Goal: Information Seeking & Learning: Find specific fact

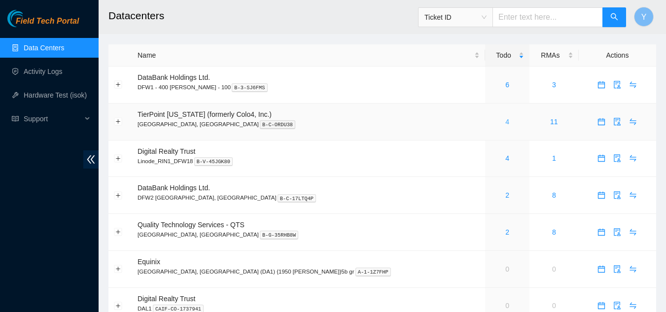
click at [505, 124] on link "4" at bounding box center [507, 122] width 4 height 8
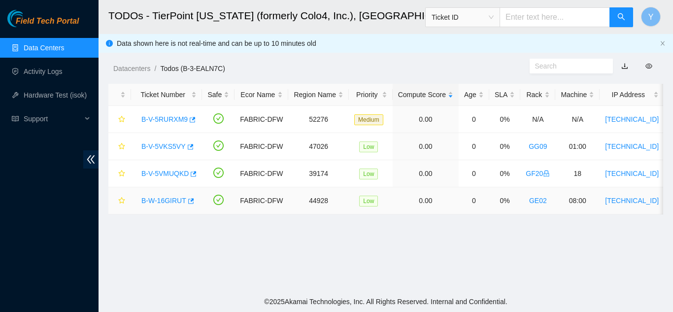
click at [172, 199] on link "B-W-16GIRUT" at bounding box center [163, 201] width 45 height 8
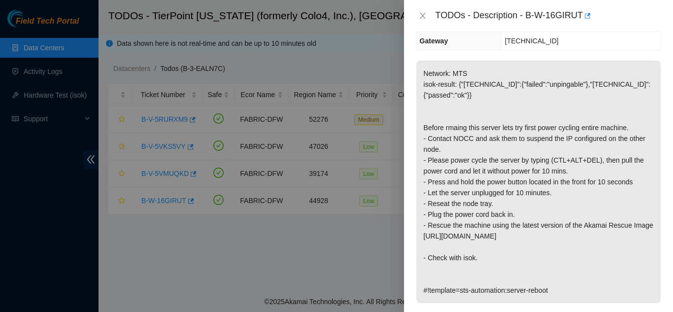
scroll to position [148, 0]
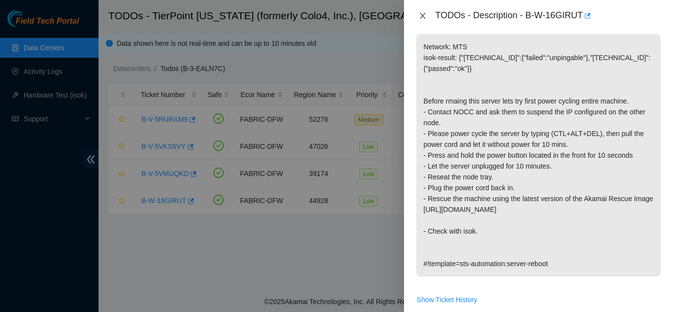
click at [422, 13] on icon "close" at bounding box center [423, 16] width 8 height 8
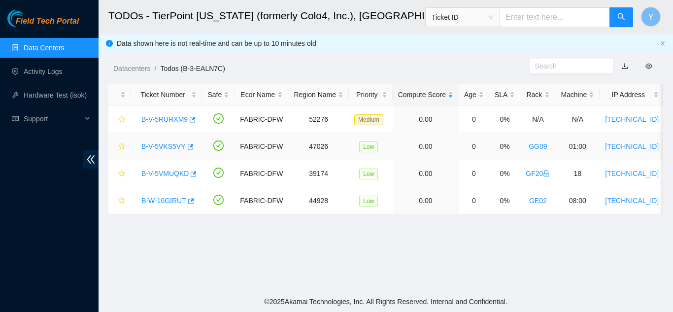
scroll to position [180, 0]
click at [168, 172] on link "B-V-5VMUQKD" at bounding box center [164, 174] width 47 height 8
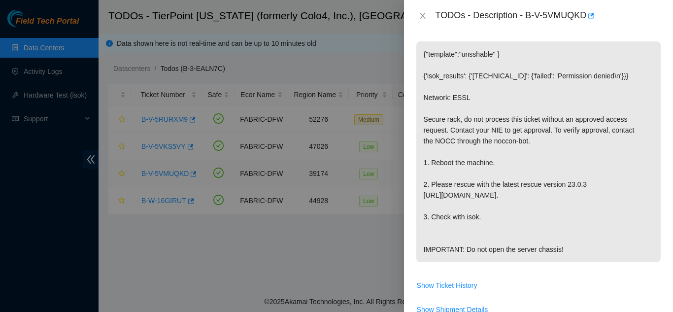
scroll to position [188, 0]
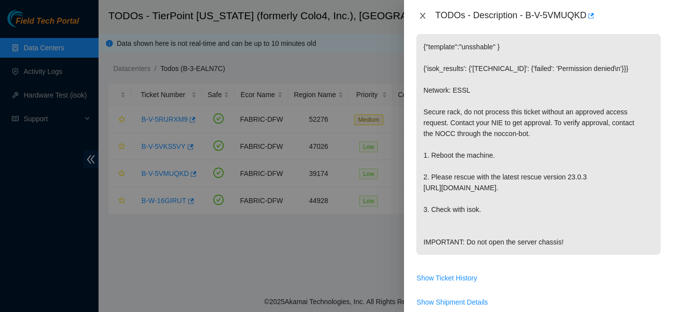
click at [421, 16] on icon "close" at bounding box center [423, 16] width 8 height 8
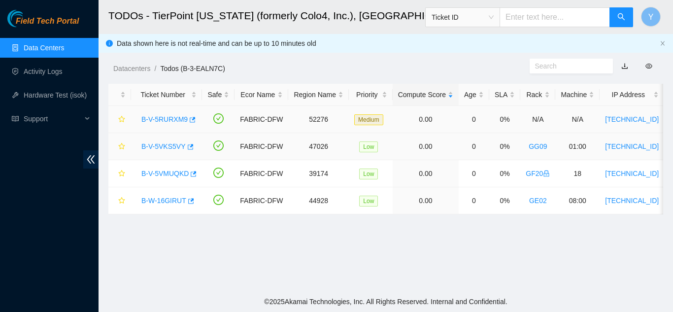
scroll to position [180, 0]
click at [166, 143] on link "B-V-5VKS5VY" at bounding box center [163, 146] width 44 height 8
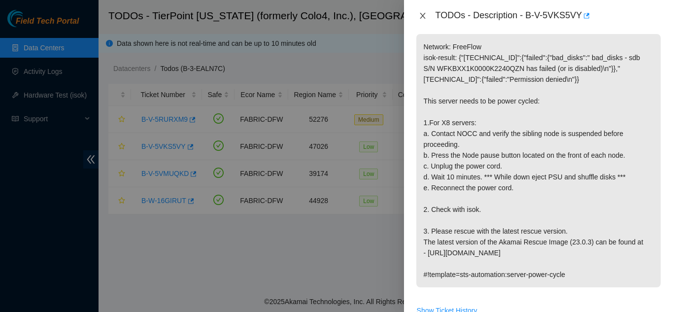
click at [421, 14] on icon "close" at bounding box center [422, 16] width 5 height 6
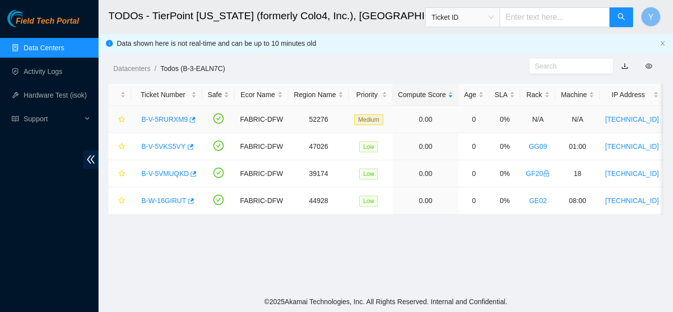
scroll to position [180, 0]
click at [162, 117] on link "B-V-5RURXM9" at bounding box center [164, 119] width 46 height 8
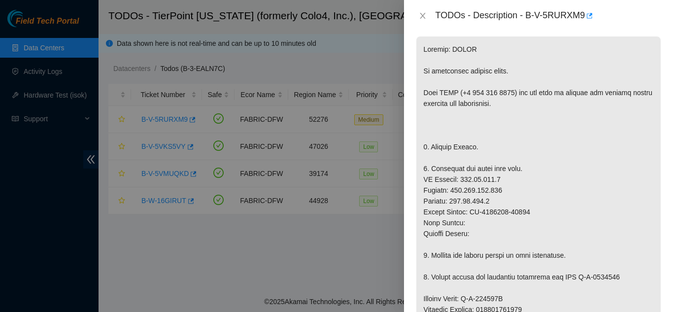
scroll to position [89, 0]
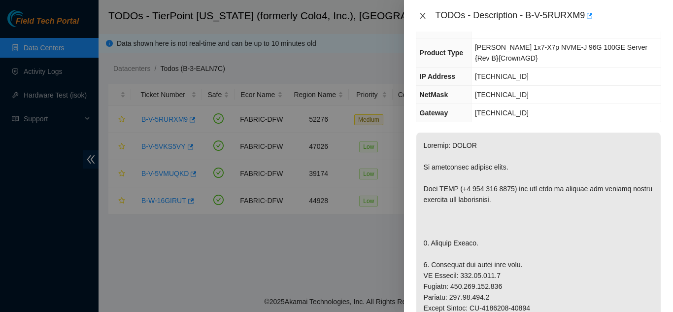
click at [422, 13] on icon "close" at bounding box center [423, 16] width 8 height 8
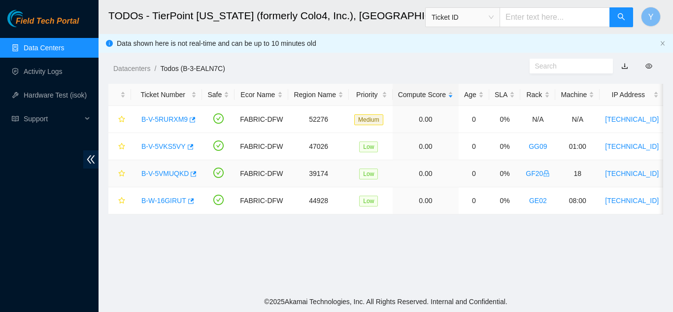
scroll to position [111, 0]
click at [157, 145] on link "B-V-5VKS5VY" at bounding box center [163, 146] width 44 height 8
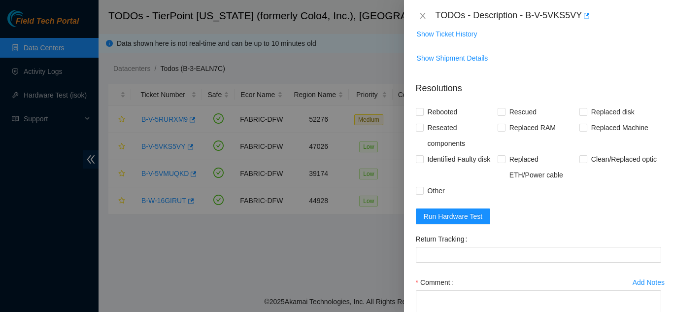
scroll to position [444, 0]
click at [450, 32] on span "Show Ticket History" at bounding box center [447, 33] width 61 height 11
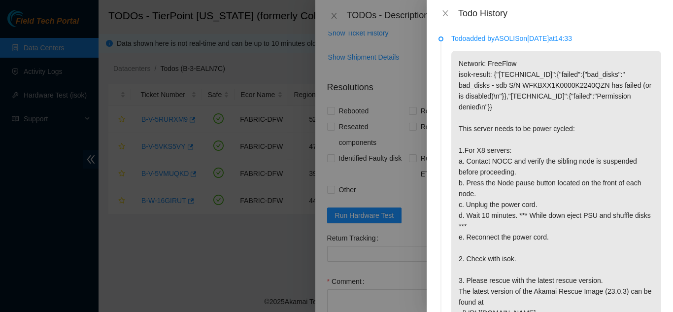
scroll to position [0, 0]
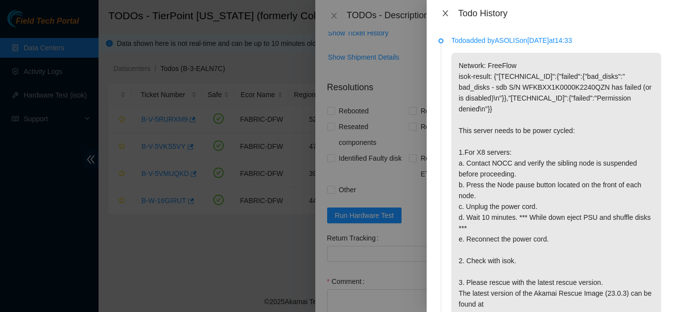
click at [446, 14] on icon "close" at bounding box center [445, 13] width 5 height 6
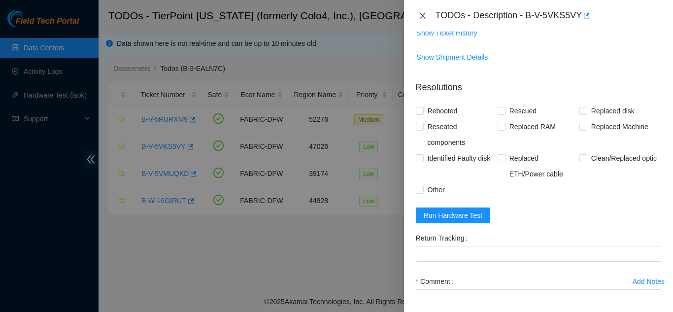
click at [421, 15] on icon "close" at bounding box center [422, 16] width 5 height 6
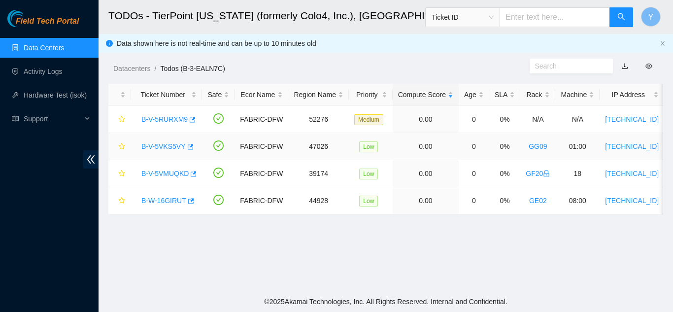
scroll to position [219, 0]
click at [168, 199] on link "B-W-16GIRUT" at bounding box center [163, 201] width 45 height 8
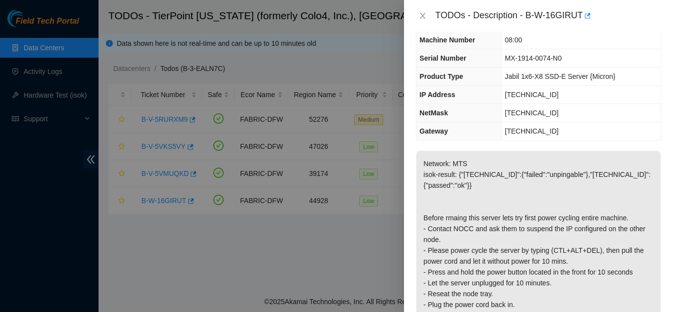
scroll to position [0, 0]
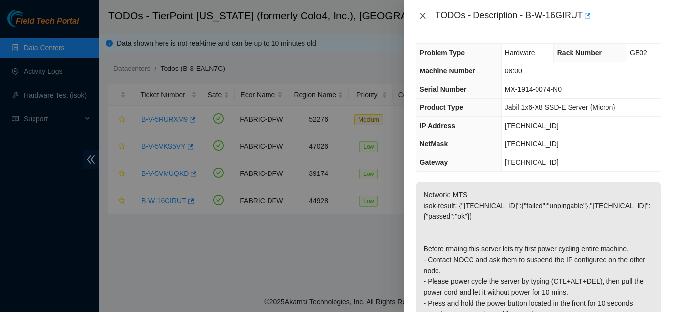
click at [421, 18] on icon "close" at bounding box center [422, 16] width 5 height 6
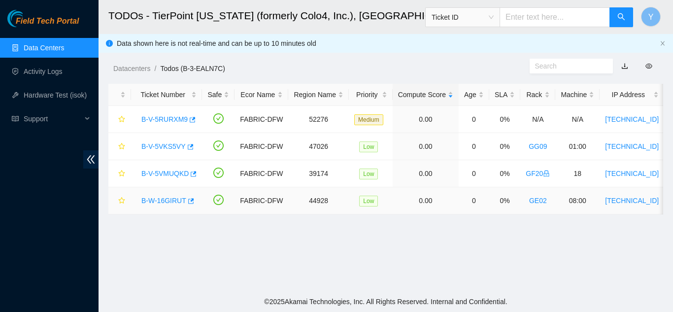
click at [159, 198] on link "B-W-16GIRUT" at bounding box center [163, 201] width 45 height 8
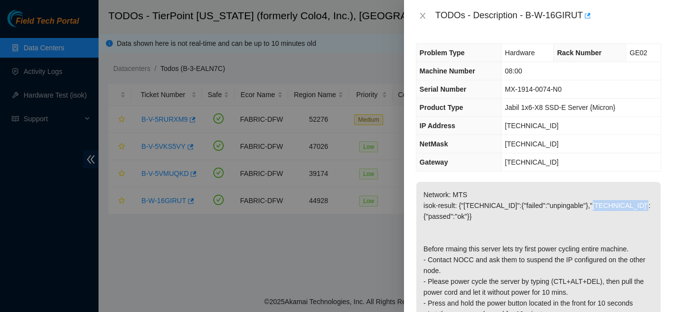
drag, startPoint x: 586, startPoint y: 206, endPoint x: 632, endPoint y: 206, distance: 46.3
click at [632, 206] on p "Network: MTS isok-result: {"[TECHNICAL_ID]":{"failed":"unpingable"},"[TECHNICAL…" at bounding box center [538, 303] width 244 height 242
drag, startPoint x: 583, startPoint y: 206, endPoint x: 631, endPoint y: 205, distance: 47.8
click at [631, 205] on p "Network: MTS isok-result: {"[TECHNICAL_ID]":{"failed":"unpingable"},"[TECHNICAL…" at bounding box center [538, 303] width 244 height 242
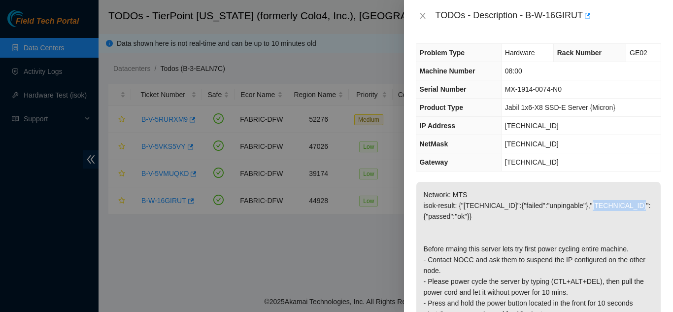
copy p "[TECHNICAL_ID]"
drag, startPoint x: 527, startPoint y: 19, endPoint x: 582, endPoint y: 11, distance: 54.8
click at [582, 11] on div "TODOs - Description - B-W-16GIRUT" at bounding box center [549, 16] width 226 height 16
copy div "B-W-16GIRUT"
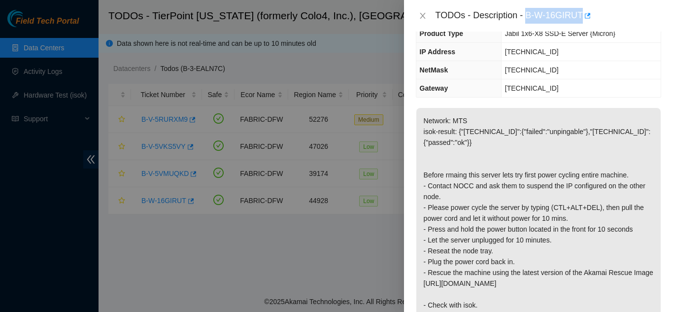
scroll to position [99, 0]
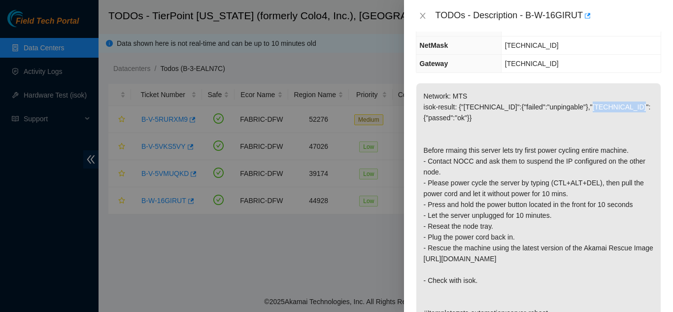
drag, startPoint x: 584, startPoint y: 107, endPoint x: 628, endPoint y: 105, distance: 44.4
click at [628, 105] on p "Network: MTS isok-result: {"[TECHNICAL_ID]":{"failed":"unpingable"},"[TECHNICAL…" at bounding box center [538, 204] width 244 height 242
copy p "[TECHNICAL_ID]"
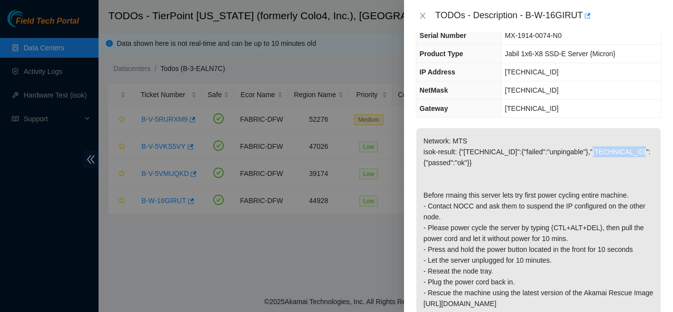
scroll to position [0, 0]
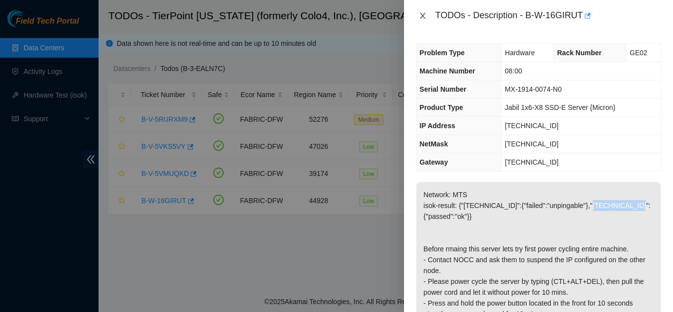
click at [423, 18] on icon "close" at bounding box center [423, 16] width 8 height 8
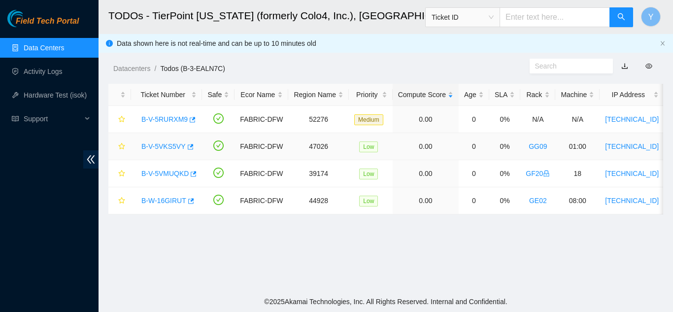
click at [161, 145] on link "B-V-5VKS5VY" at bounding box center [163, 146] width 44 height 8
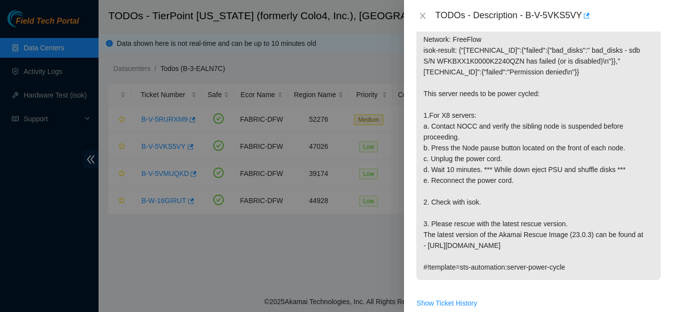
scroll to position [197, 0]
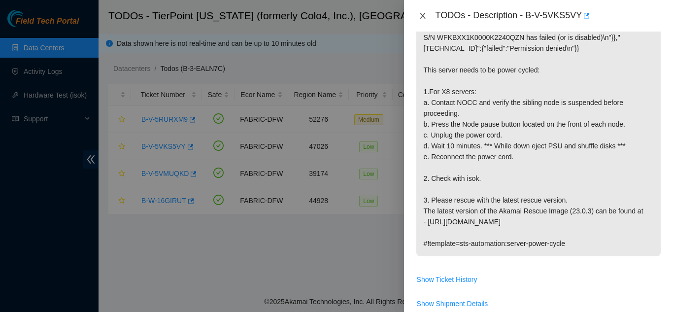
click at [421, 18] on icon "close" at bounding box center [423, 16] width 8 height 8
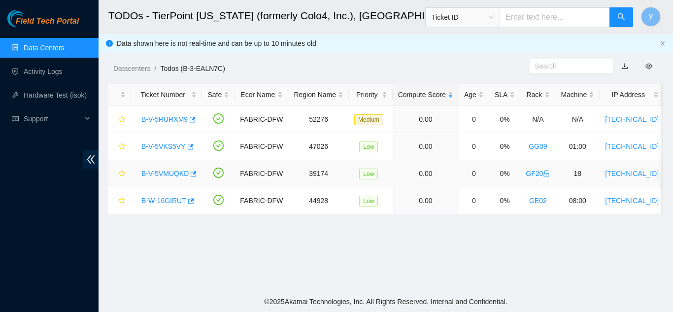
scroll to position [211, 0]
click at [169, 172] on link "B-V-5VMUQKD" at bounding box center [164, 174] width 47 height 8
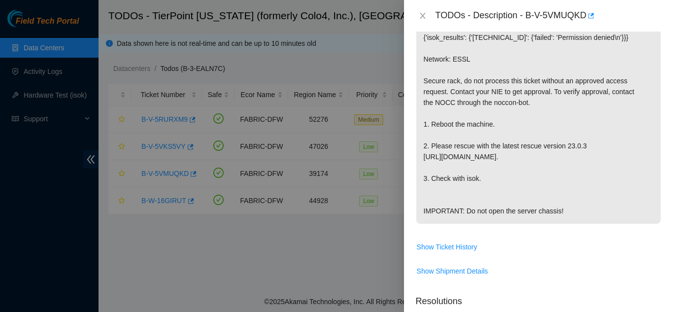
scroll to position [170, 0]
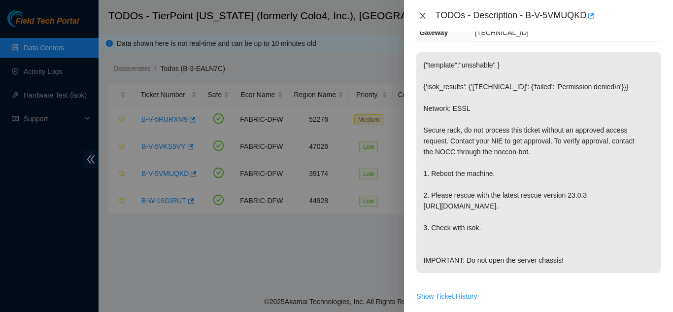
click at [420, 15] on icon "close" at bounding box center [423, 16] width 8 height 8
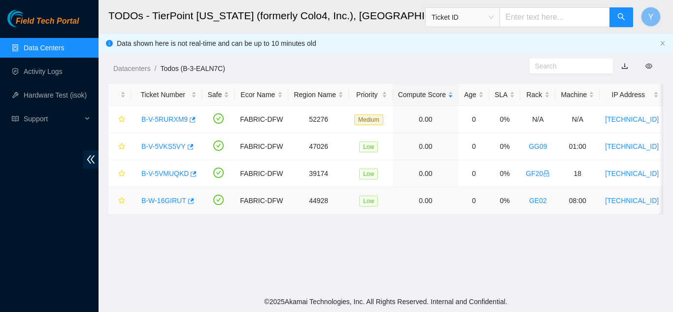
click at [161, 199] on link "B-W-16GIRUT" at bounding box center [163, 201] width 45 height 8
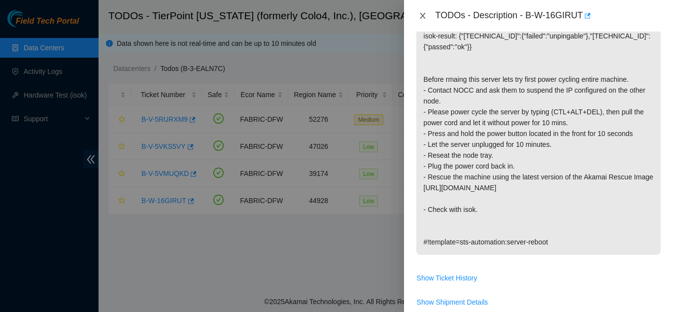
click at [422, 16] on icon "close" at bounding box center [423, 16] width 8 height 8
